Goal: Check status: Check status

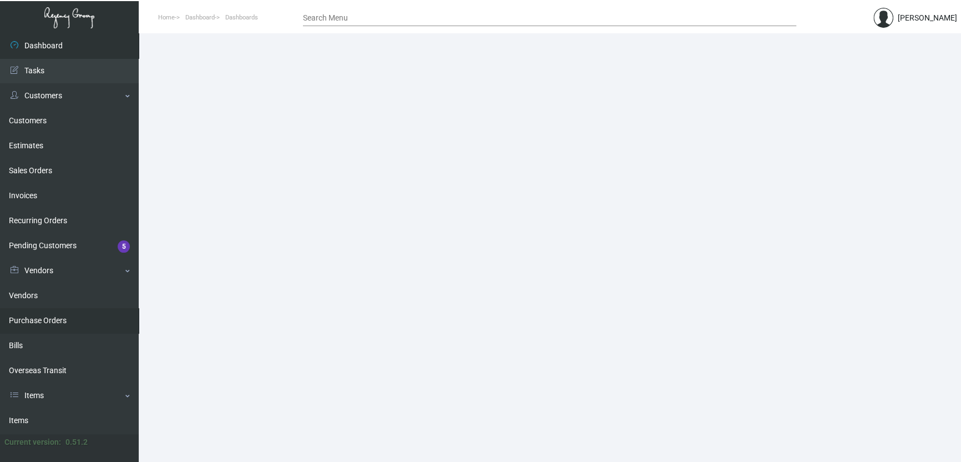
drag, startPoint x: 64, startPoint y: 315, endPoint x: 100, endPoint y: 204, distance: 116.7
click at [64, 315] on link "Purchase Orders" at bounding box center [69, 320] width 139 height 25
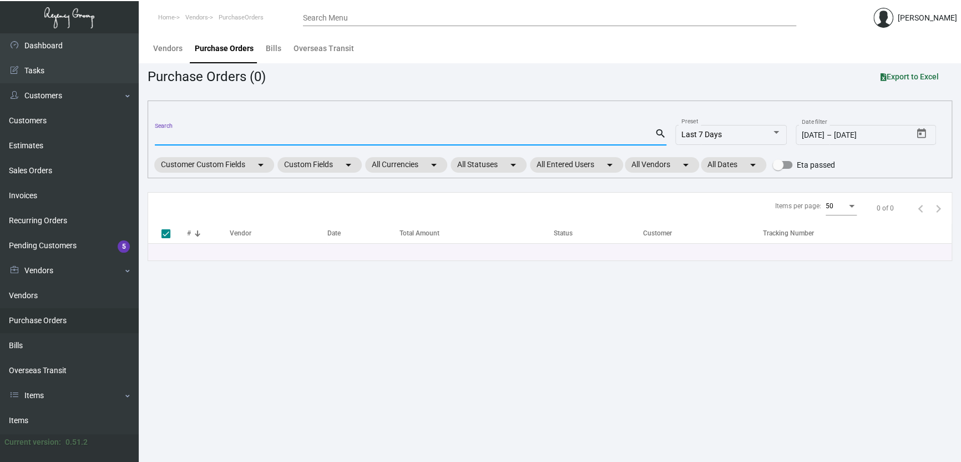
click at [175, 133] on input "Search" at bounding box center [405, 137] width 500 height 9
paste input "102249"
type input "102249"
checkbox input "false"
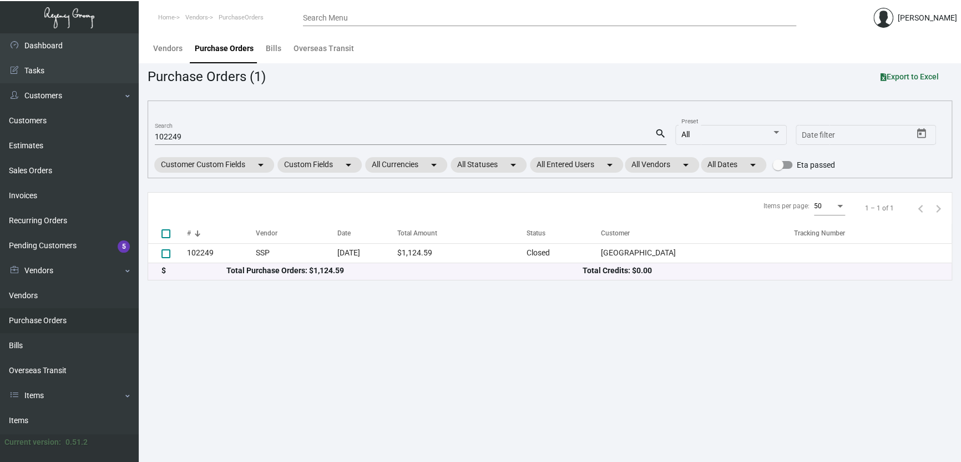
click at [726, 350] on main "Vendors Purchase Orders Bills Overseas Transit Purchase Orders (1) Export to Ex…" at bounding box center [550, 247] width 822 height 428
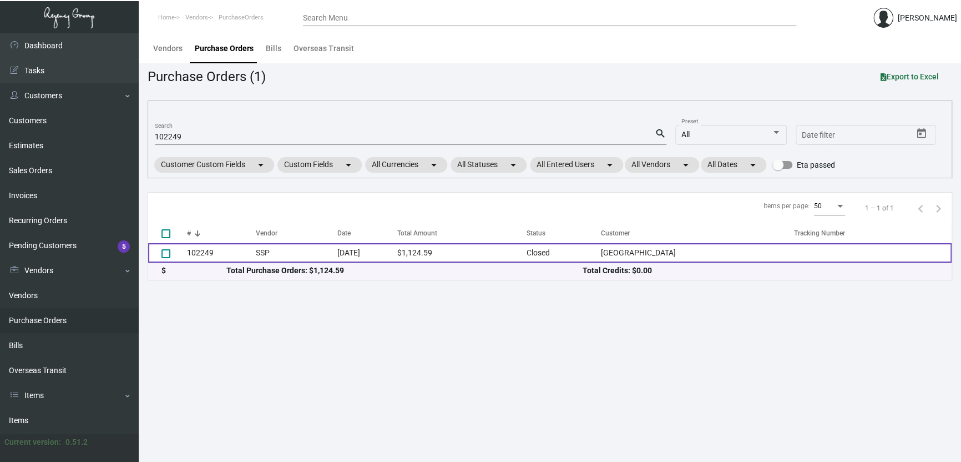
click at [453, 256] on td "$1,124.59" at bounding box center [461, 252] width 129 height 19
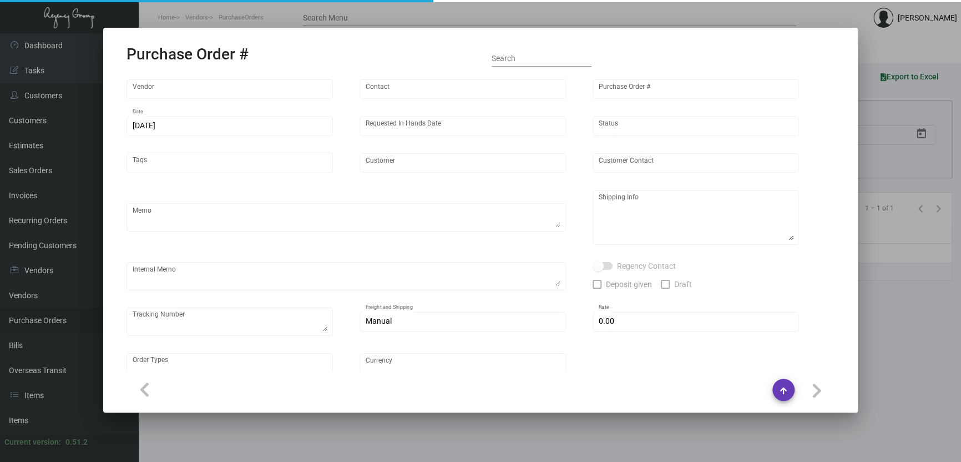
type input "SSP"
type input "[PERSON_NAME]"
type input "102249"
type input "[DATE]"
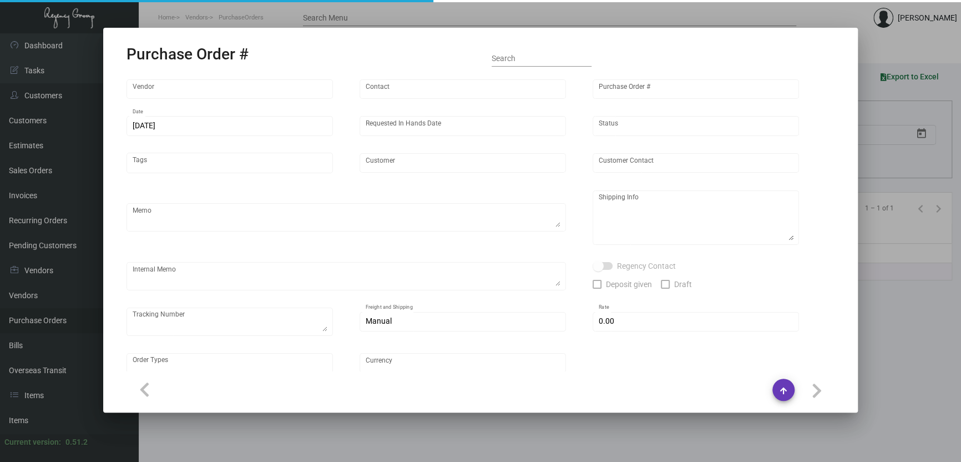
type input "[GEOGRAPHIC_DATA]"
type input "Attn: [PERSON_NAME]"
type textarea "Quote# 5304307 / Reorder Purchase Order #87107"
type textarea "[GEOGRAPHIC_DATA] - Attn: [PERSON_NAME] [STREET_ADDRESS] [GEOGRAPHIC_DATA] US"
type textarea "*****Sales Tax in the amount of $115.27 is being added to Shipping.*****"
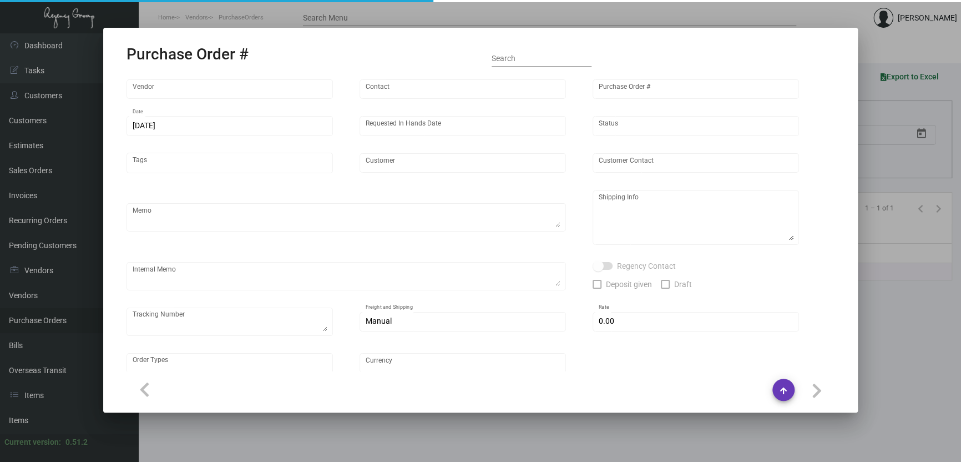
type input "$ 0.00"
type input "United States Dollar $"
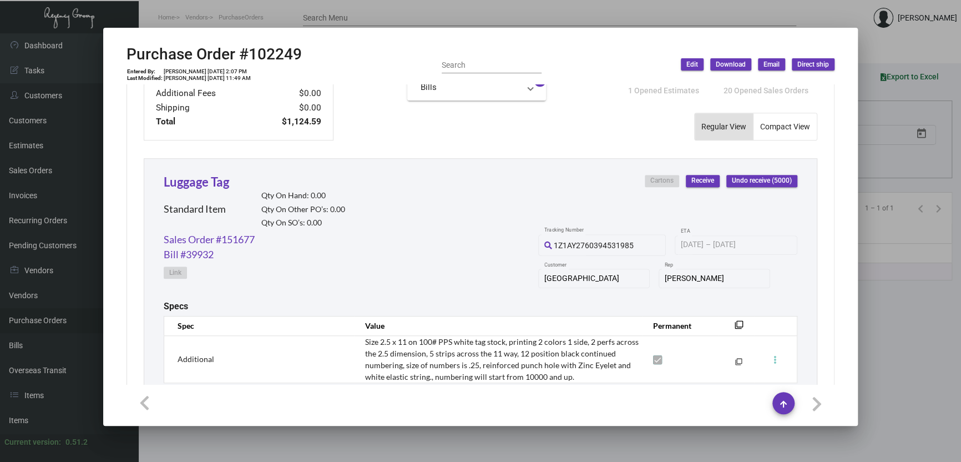
scroll to position [542, 0]
